Goal: Check status: Check status

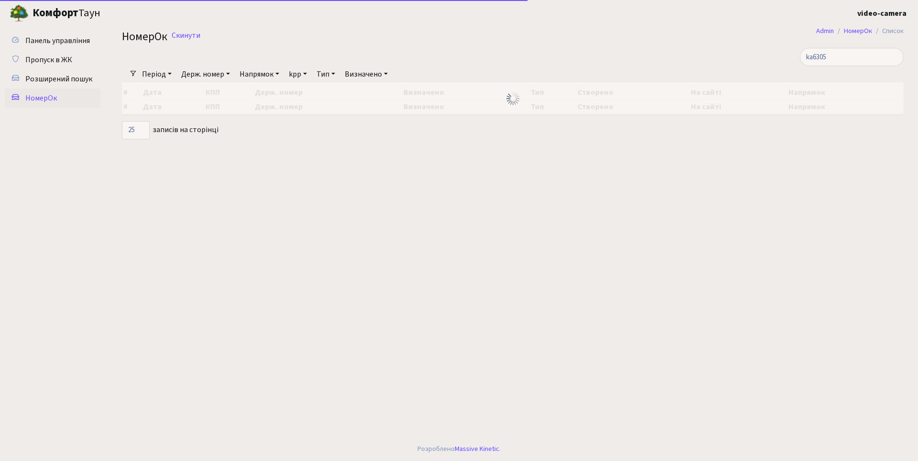
select select "25"
click at [851, 49] on input "ka6305" at bounding box center [852, 57] width 104 height 18
click at [851, 55] on input "ka6305" at bounding box center [852, 57] width 104 height 18
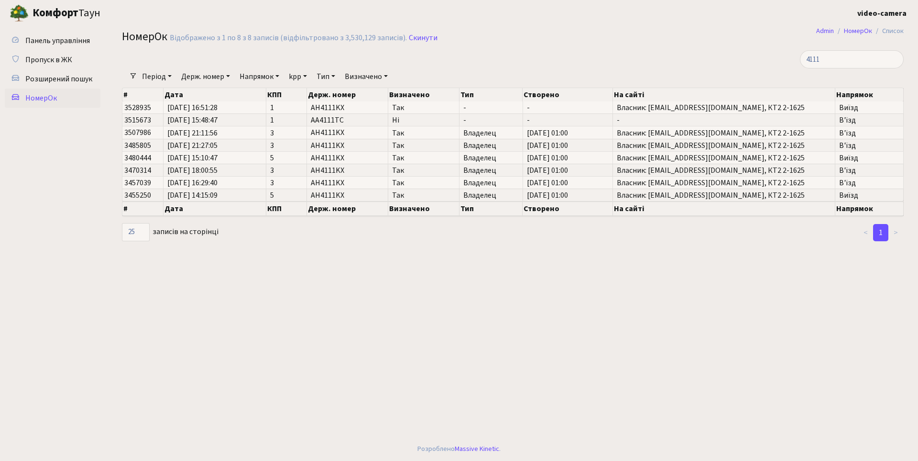
click at [94, 282] on ul "Панель управління Пропуск в ЖК Розширений пошук [GEOGRAPHIC_DATA]" at bounding box center [53, 231] width 96 height 401
click at [862, 63] on input "4111" at bounding box center [852, 59] width 104 height 18
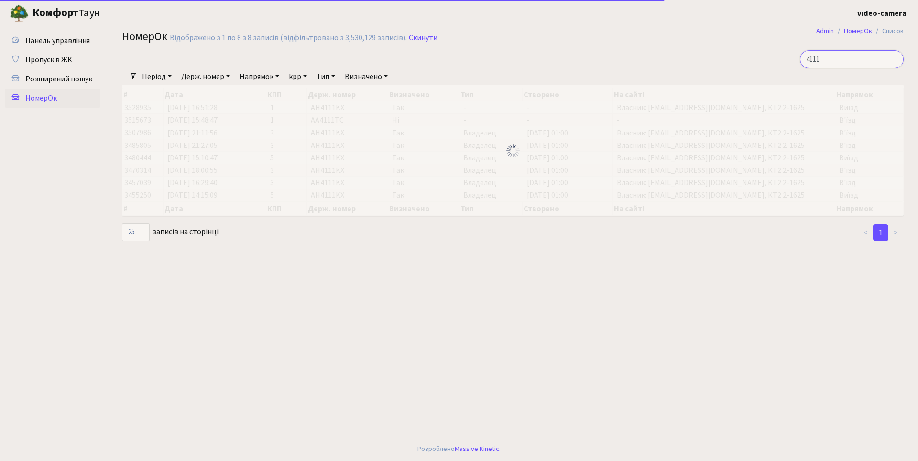
click at [863, 63] on input "4111" at bounding box center [852, 59] width 104 height 18
click at [606, 52] on div at bounding box center [380, 59] width 531 height 18
click at [845, 54] on input "4111" at bounding box center [852, 59] width 104 height 18
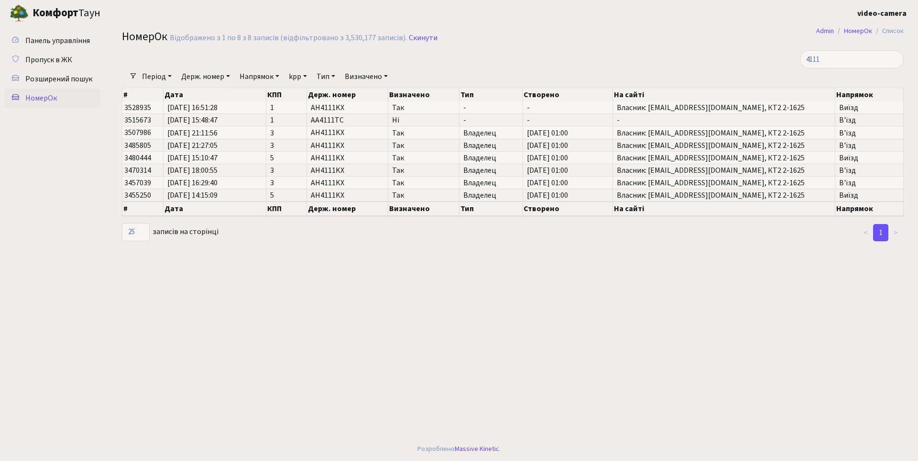
click at [518, 57] on div at bounding box center [380, 59] width 531 height 18
click at [512, 55] on div at bounding box center [380, 59] width 531 height 18
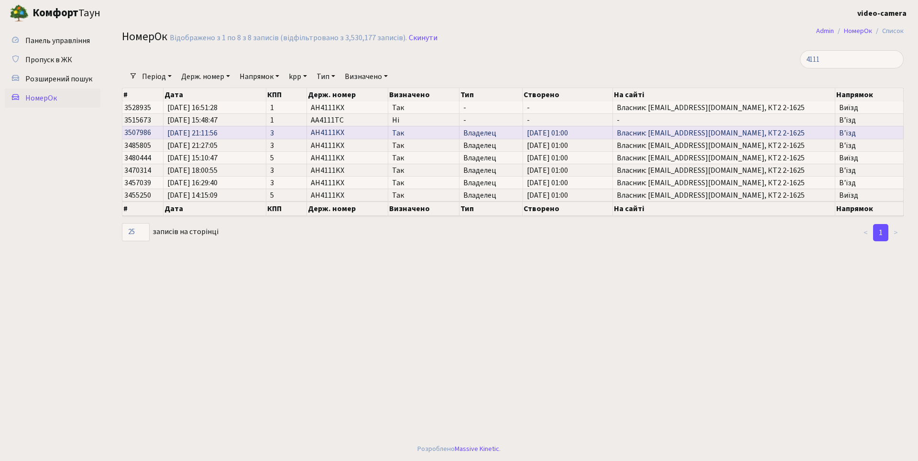
drag, startPoint x: 206, startPoint y: 131, endPoint x: 235, endPoint y: 133, distance: 28.8
click at [235, 133] on span "[DATE] 21:11:56" at bounding box center [214, 133] width 95 height 8
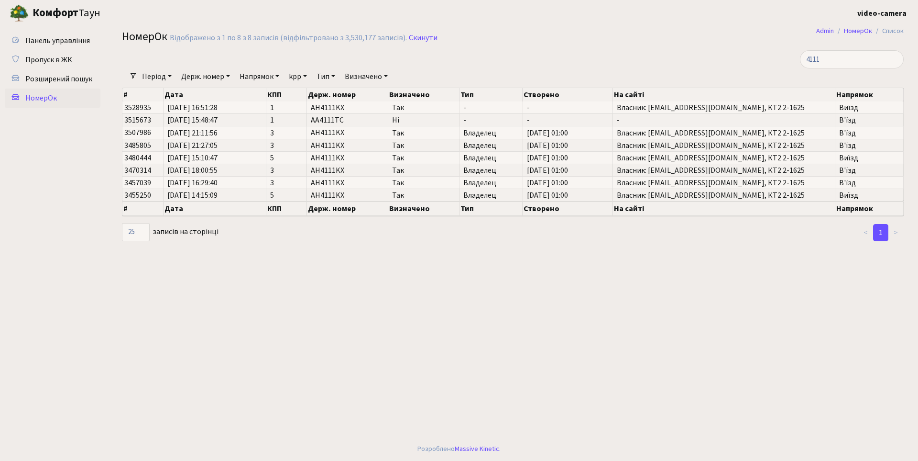
click at [274, 301] on main "Admin НомерОк Список НомерОк Відображено з 1 по 8 з 8 записів (відфільтровано з…" at bounding box center [513, 231] width 811 height 410
drag, startPoint x: 400, startPoint y: 405, endPoint x: 432, endPoint y: 395, distance: 33.7
click at [415, 401] on main "Admin НомерОк Список НомерОк Відображено з 1 по 8 з 8 записів (відфільтровано з…" at bounding box center [513, 231] width 811 height 410
drag, startPoint x: 835, startPoint y: 57, endPoint x: 844, endPoint y: 56, distance: 9.1
click at [836, 56] on input "4111" at bounding box center [852, 59] width 104 height 18
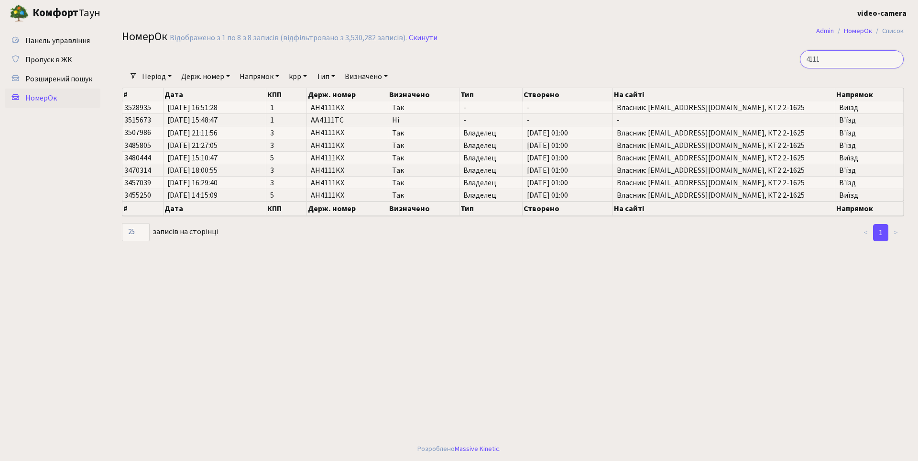
click at [856, 61] on input "4111" at bounding box center [852, 59] width 104 height 18
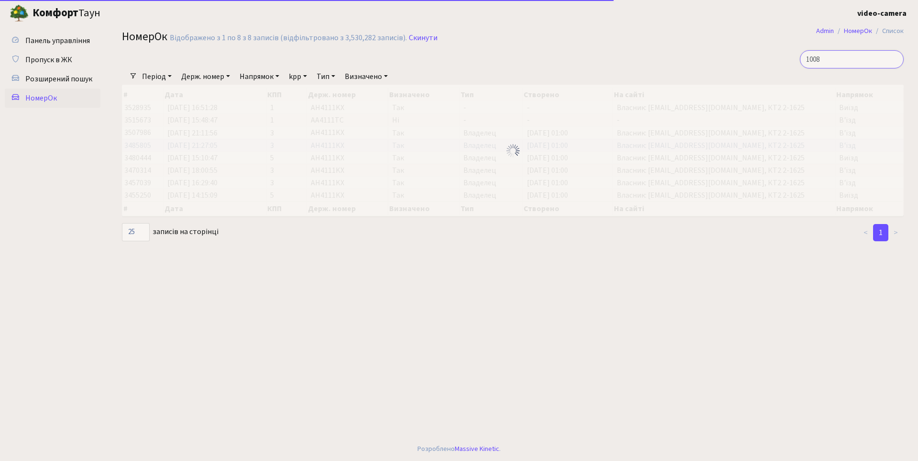
type input "1008"
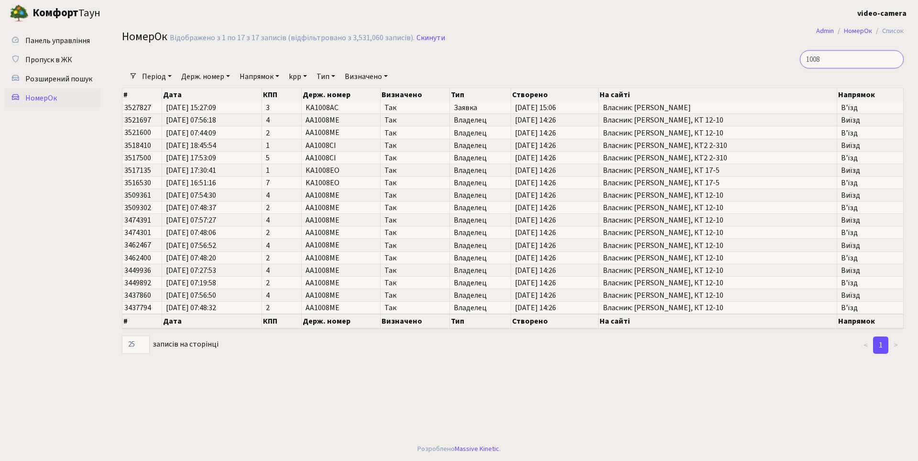
click at [851, 60] on input "1008" at bounding box center [852, 59] width 104 height 18
